Goal: Information Seeking & Learning: Understand process/instructions

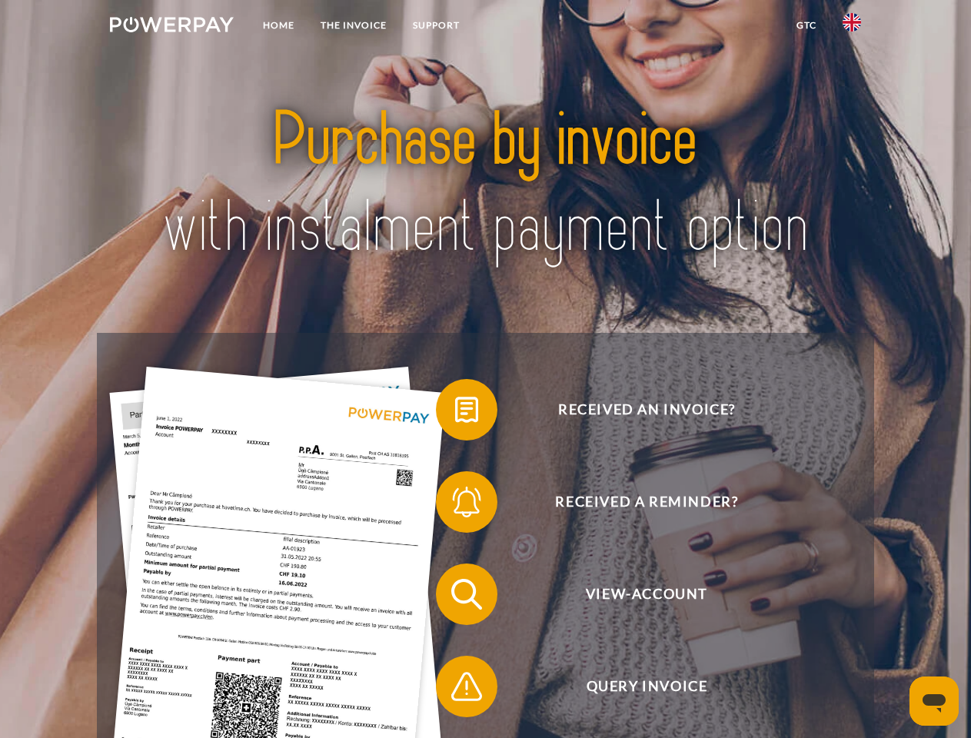
click at [171, 27] on img at bounding box center [172, 24] width 124 height 15
click at [852, 27] on img at bounding box center [851, 22] width 18 height 18
click at [805, 25] on link "GTC" at bounding box center [806, 26] width 46 height 28
click at [455, 413] on span at bounding box center [443, 409] width 77 height 77
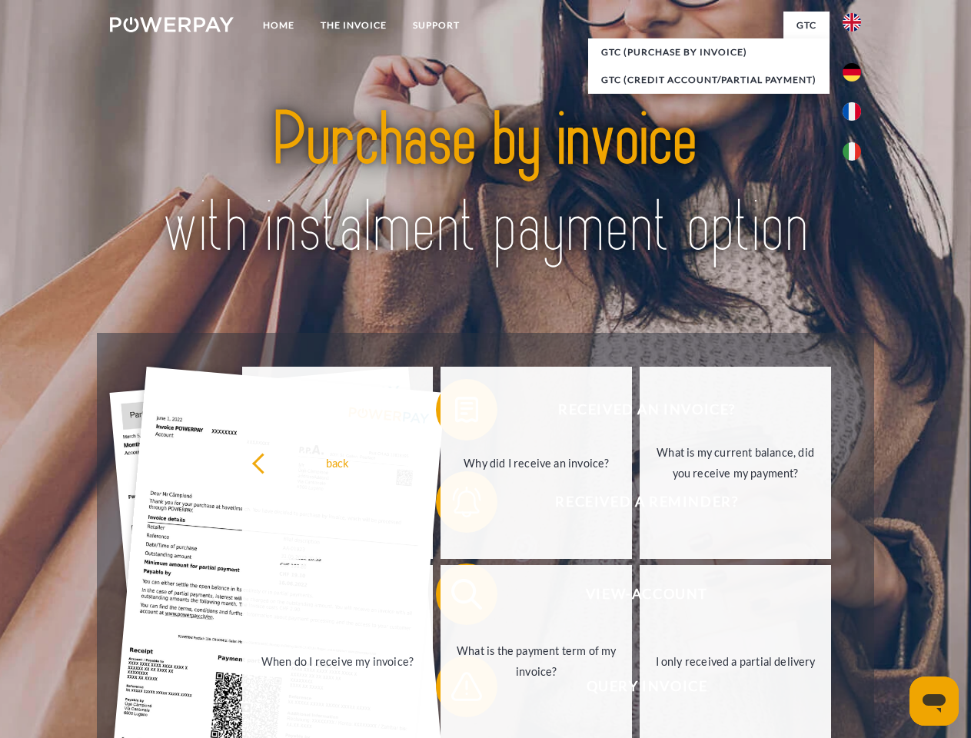
click at [455, 505] on div "Received an invoice? Received a reminder? View-Account Query Invoice" at bounding box center [485, 640] width 776 height 615
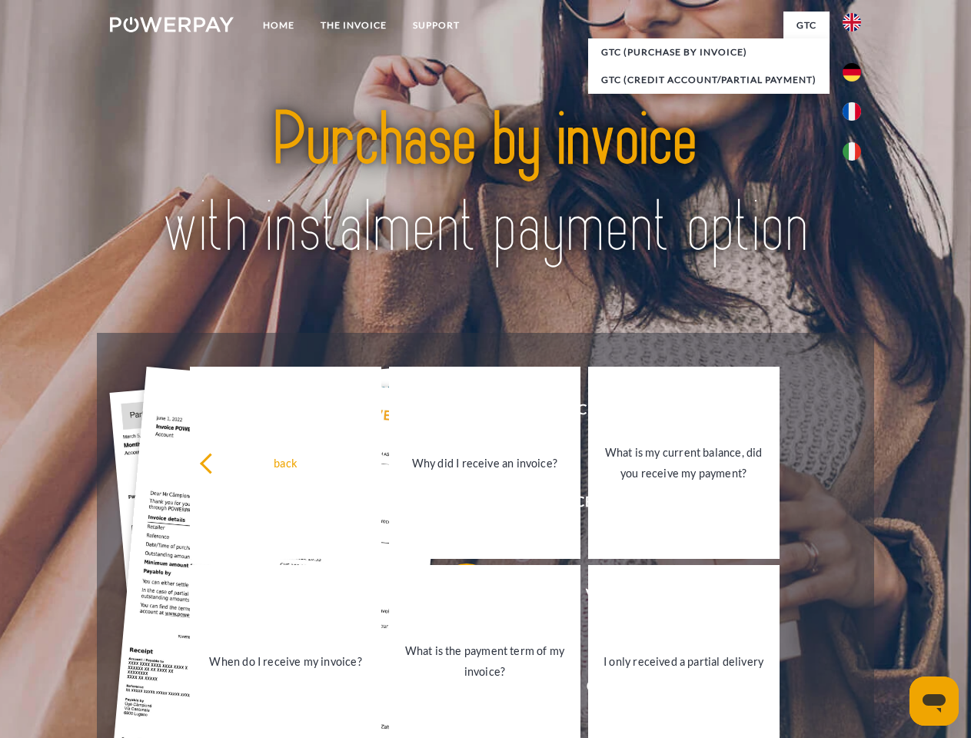
click at [455, 597] on link "What is the payment term of my invoice?" at bounding box center [484, 661] width 191 height 192
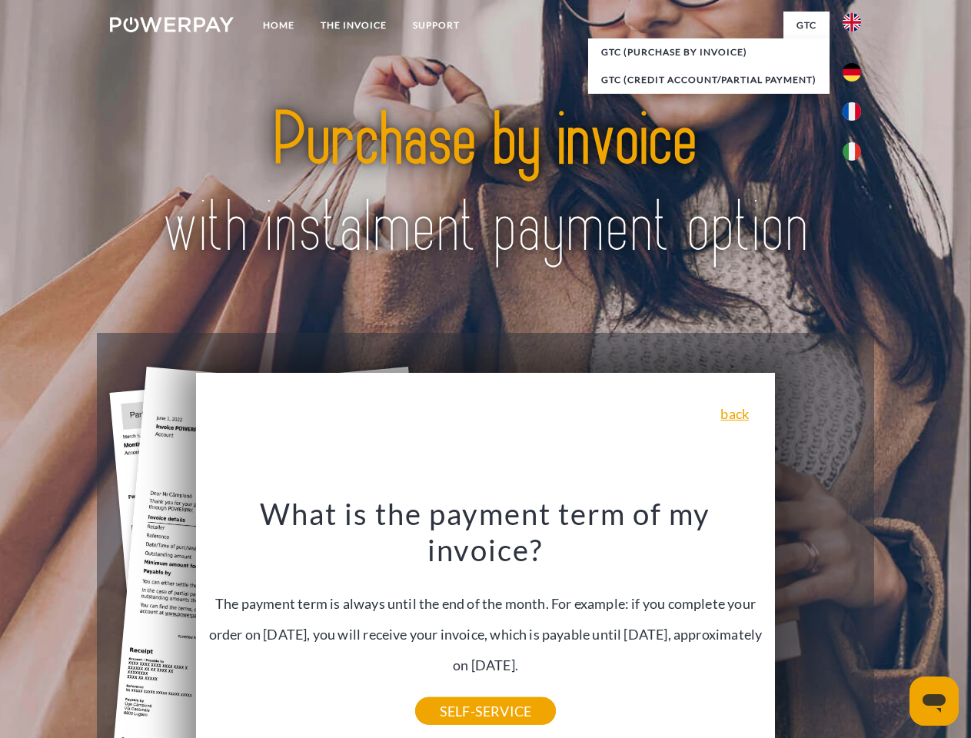
click at [455, 689] on div "back Why did I receive an invoice? POWERPAY sends invoices for different online…" at bounding box center [485, 584] width 579 height 423
click at [934, 701] on icon "Open messaging window" at bounding box center [933, 703] width 23 height 18
